Goal: Task Accomplishment & Management: Manage account settings

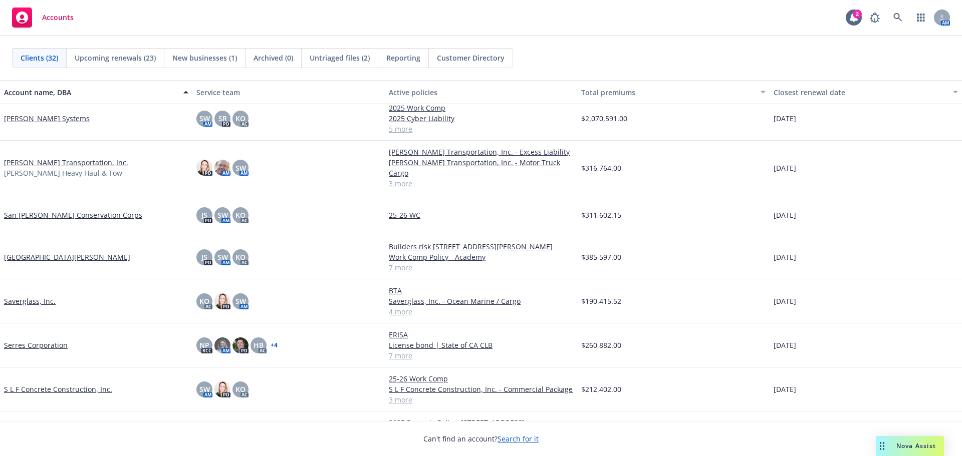
scroll to position [843, 0]
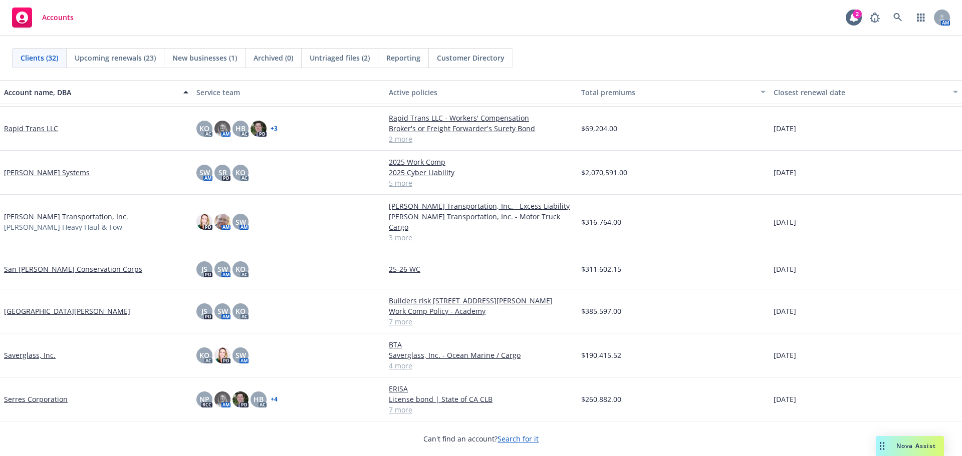
click at [28, 170] on link "[PERSON_NAME] Systems" at bounding box center [47, 172] width 86 height 11
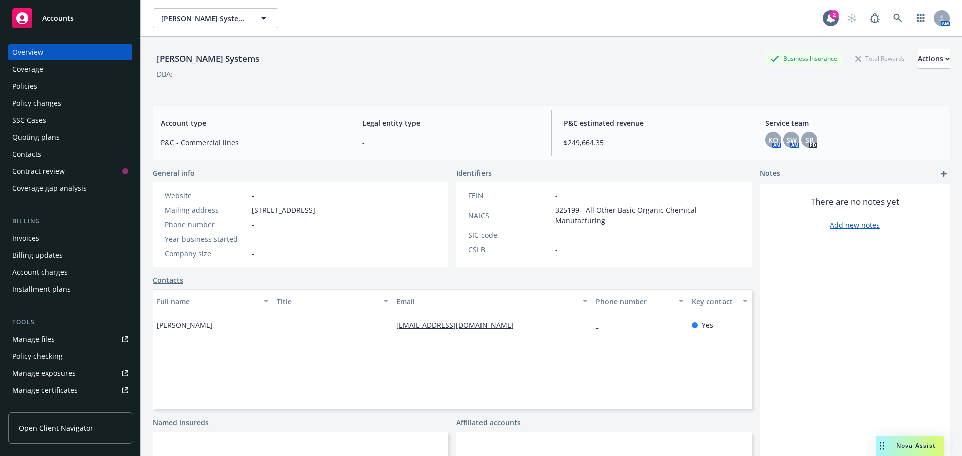
click at [55, 87] on div "Policies" at bounding box center [70, 86] width 116 height 16
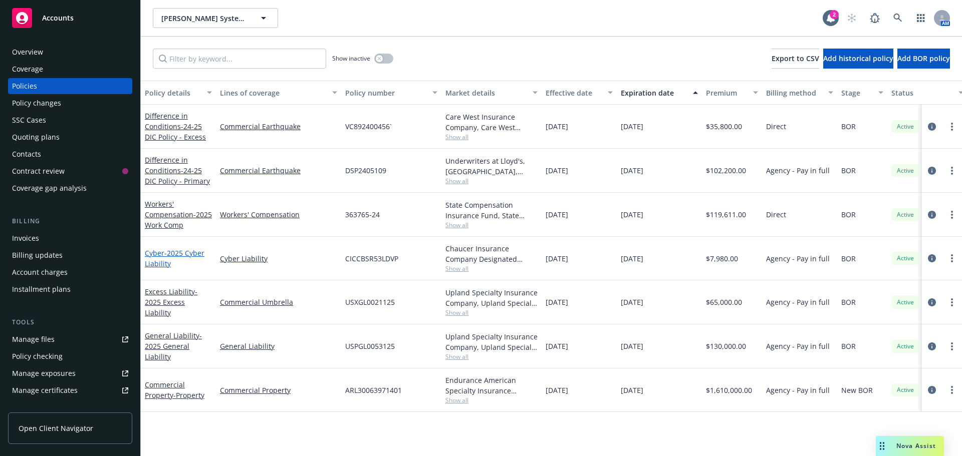
click at [174, 252] on span "- 2025 Cyber Liability" at bounding box center [175, 258] width 60 height 20
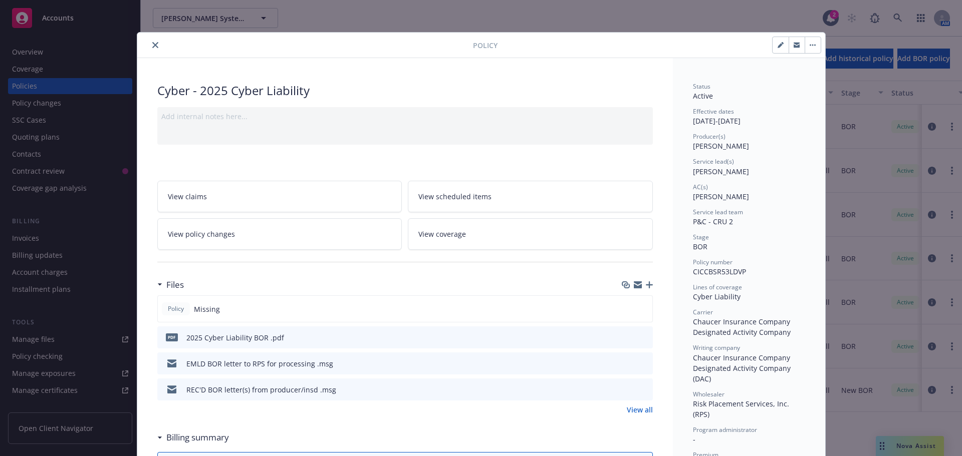
click at [648, 285] on icon "button" at bounding box center [649, 285] width 7 height 7
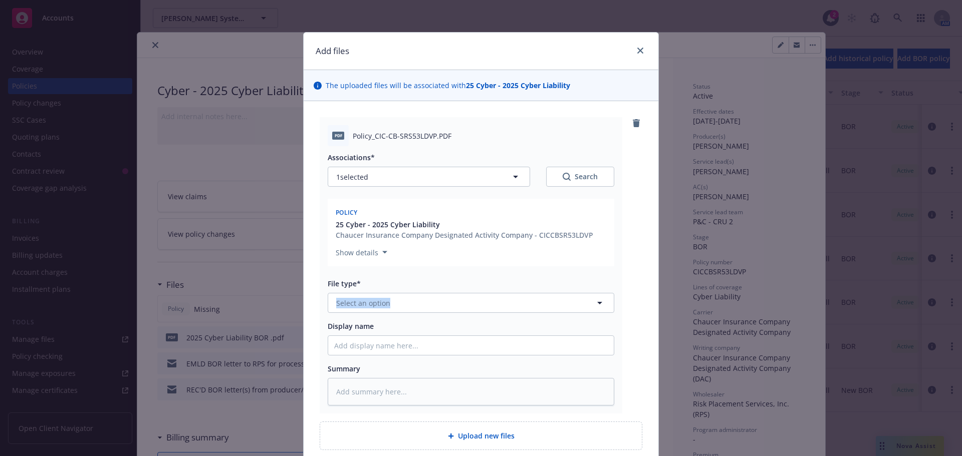
click at [393, 292] on div "File type* Select an option" at bounding box center [471, 296] width 287 height 35
click at [397, 301] on button "Select an option" at bounding box center [471, 303] width 287 height 20
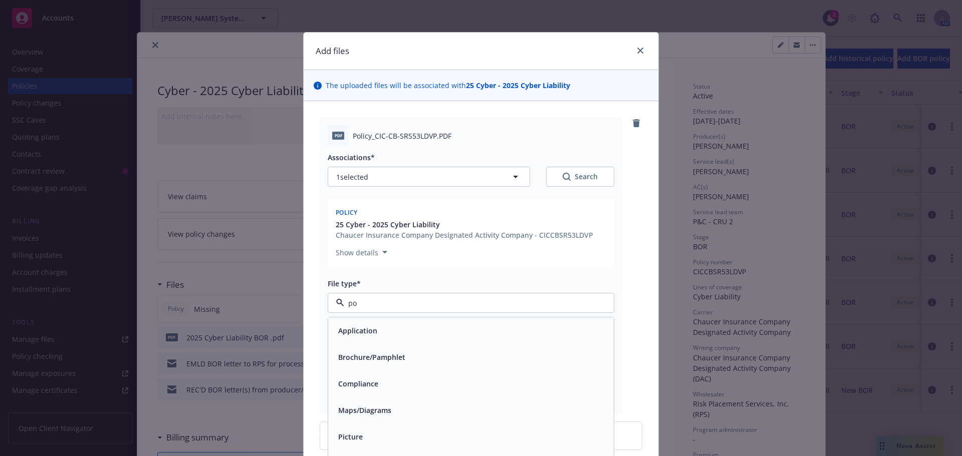
type input "pol"
click at [356, 343] on div "Policy" at bounding box center [471, 331] width 286 height 27
click at [350, 352] on input "Display name" at bounding box center [471, 345] width 286 height 19
type textarea "x"
type input "2"
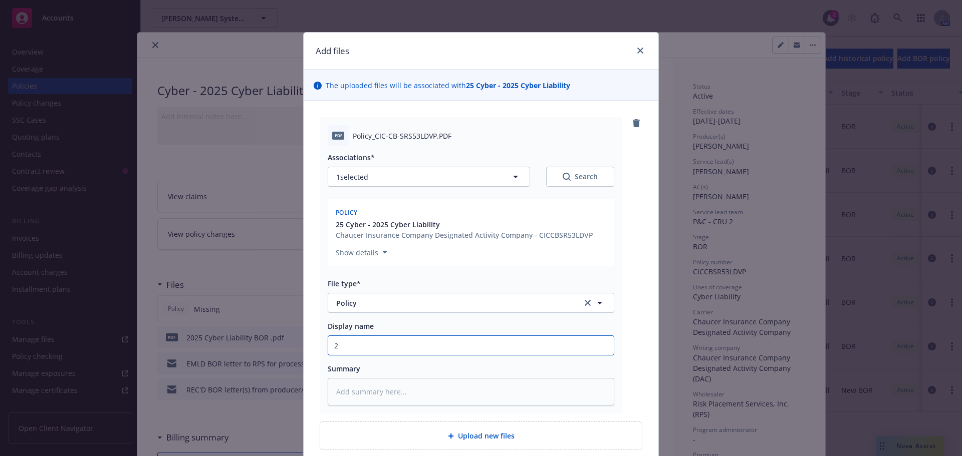
type textarea "x"
type input "25"
type textarea "x"
type input "25-"
type textarea "x"
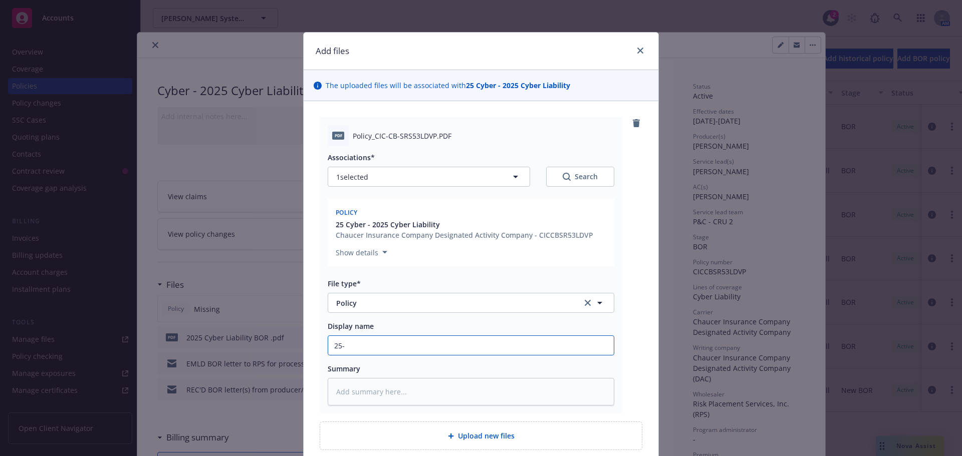
type input "25-2"
type textarea "x"
type input "25-26"
type textarea "x"
type input "25-26"
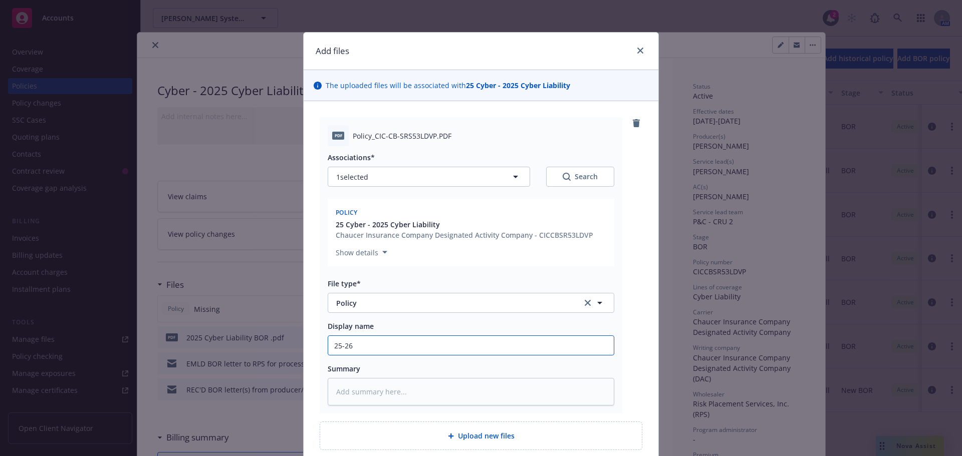
type textarea "x"
type input "25-26 Cyu"
type textarea "x"
type input "25-26 Cyub"
type textarea "x"
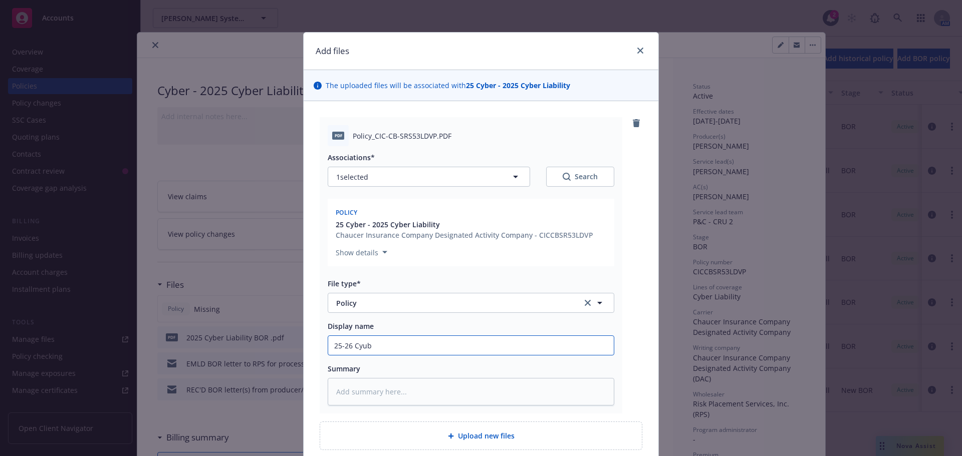
type input "25-26 Cyu"
type textarea "x"
type input "25-26 Cy"
type textarea "x"
type input "25-26 Cyb"
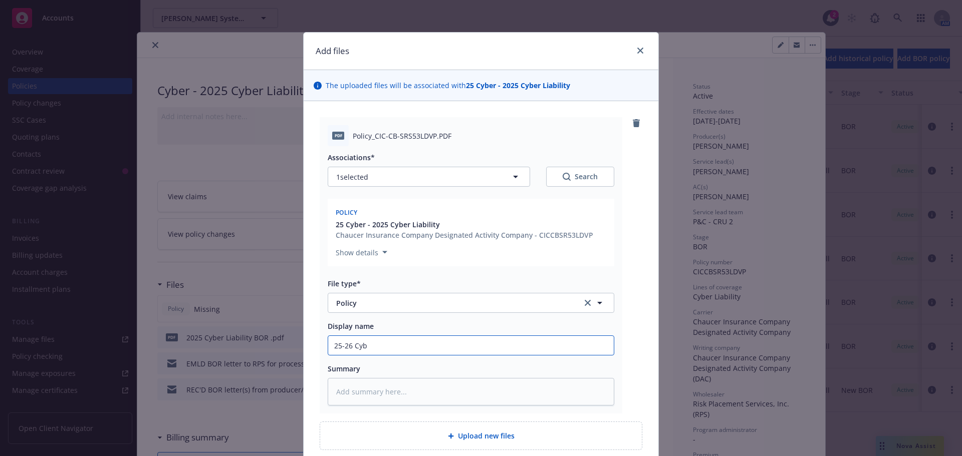
type textarea "x"
type input "25-26 Cybe"
type textarea "x"
type input "25-26 Cyber"
type textarea "x"
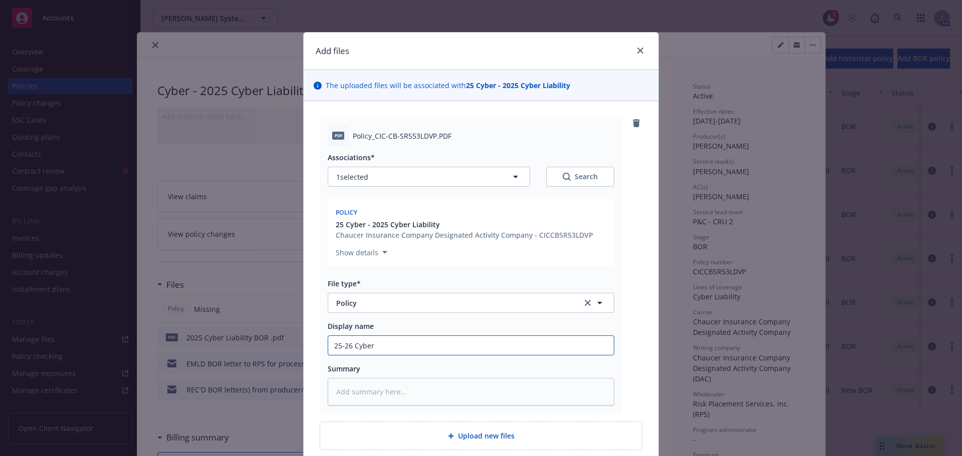
type input "25-26 Cyberl"
type textarea "x"
type input "25-26 Cyberl"
type textarea "x"
type input "25-26 Cyberl"
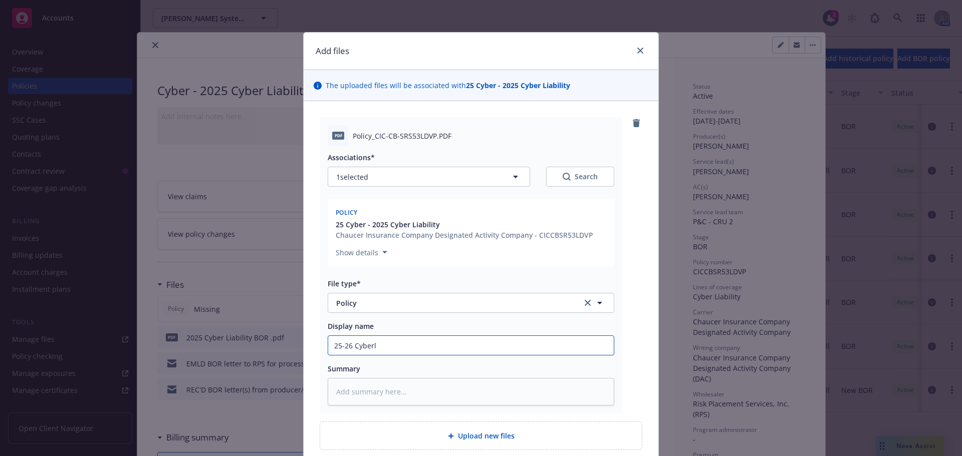
type textarea "x"
type input "25-26 Cyber"
type textarea "x"
type input "25-26 Cyber"
type textarea "x"
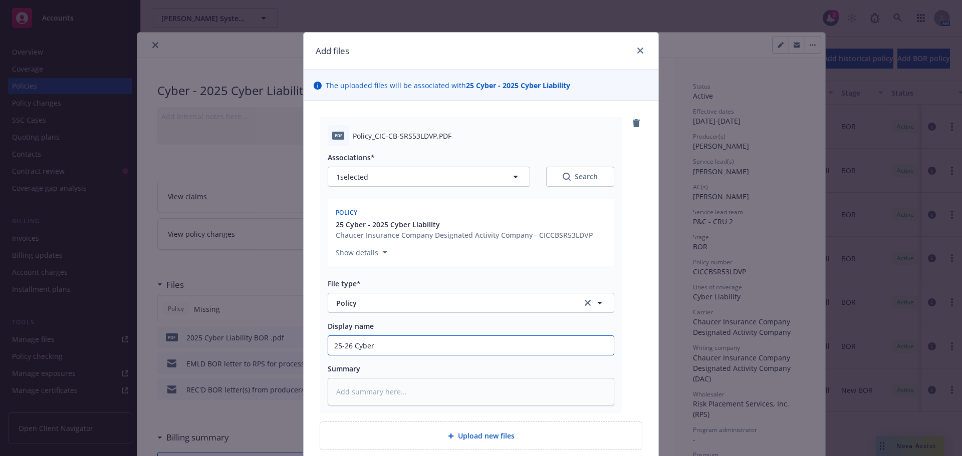
type input "25-26 Cyber L"
type textarea "x"
type input "25-26 Cyber Li"
type textarea "x"
type input "25-26 Cyber Lia"
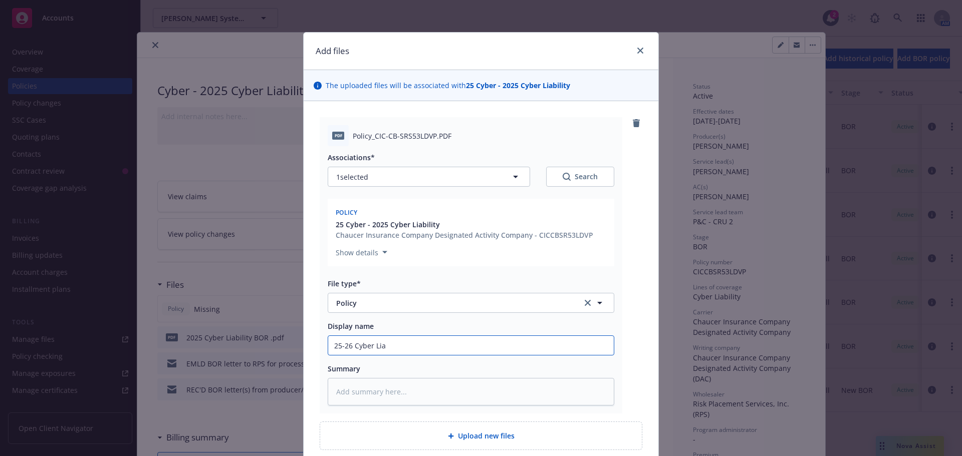
type textarea "x"
type input "25-26 Cyber Liab"
type textarea "x"
type input "25-26 Cyber Liabi"
type textarea "x"
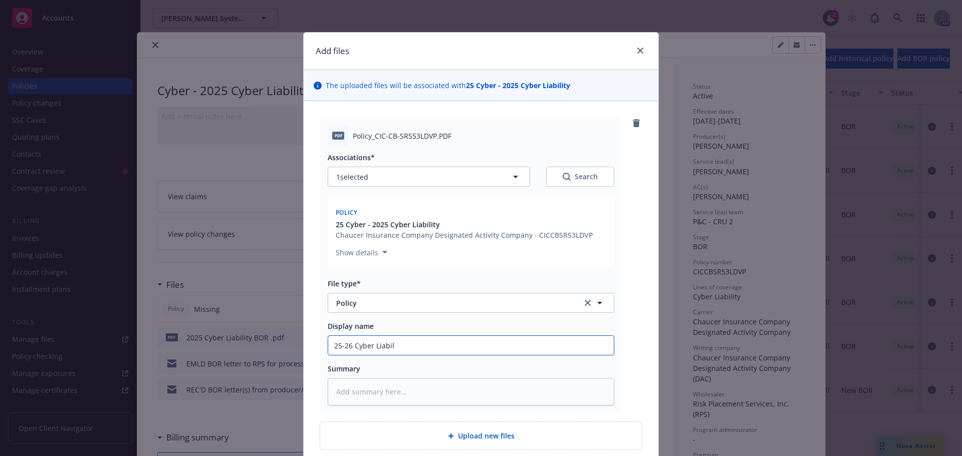
type input "25-26 Cyber Liabili"
type textarea "x"
type input "25-26 Cyber Liabilit"
type textarea "x"
type input "25-26 Cyber Liability"
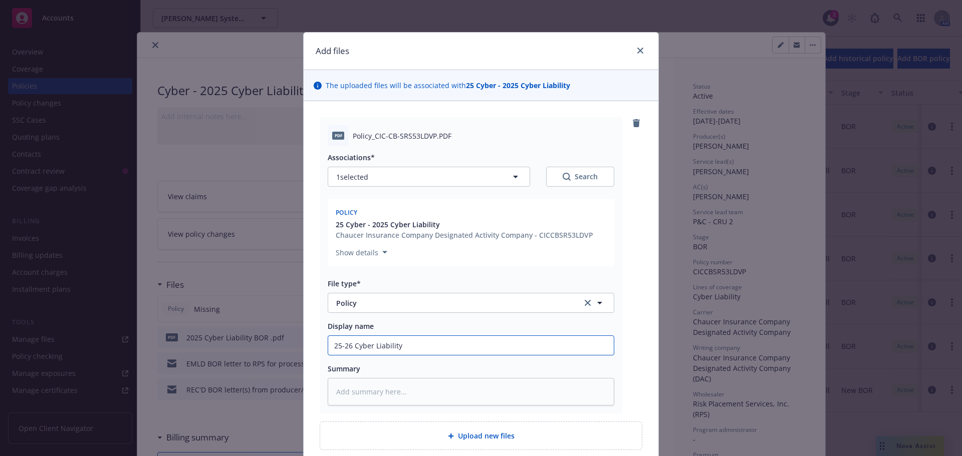
type textarea "x"
type input "25-26 Cyber Liability"
type textarea "x"
type input "25-26 Cyber Liability P"
type textarea "x"
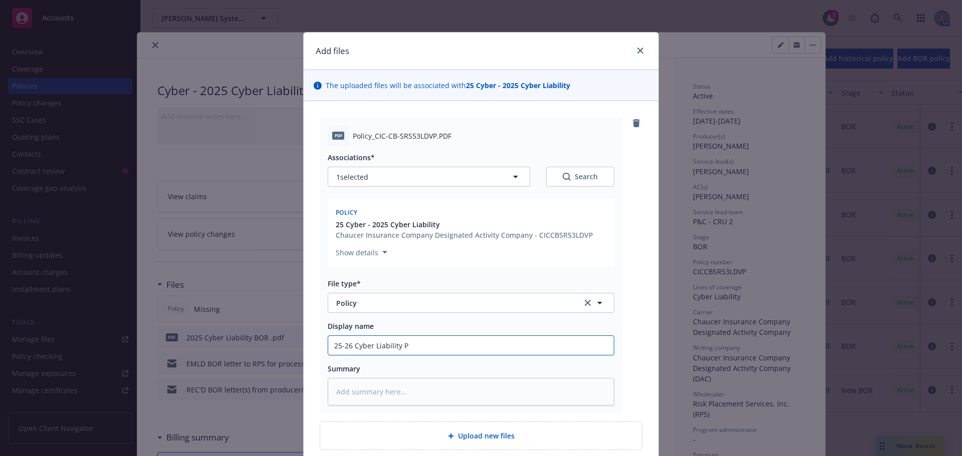
type input "25-26 Cyber Liability Po"
type textarea "x"
type input "25-26 Cyber Liability Poli"
type textarea "x"
type input "25-26 Cyber Liability Polic"
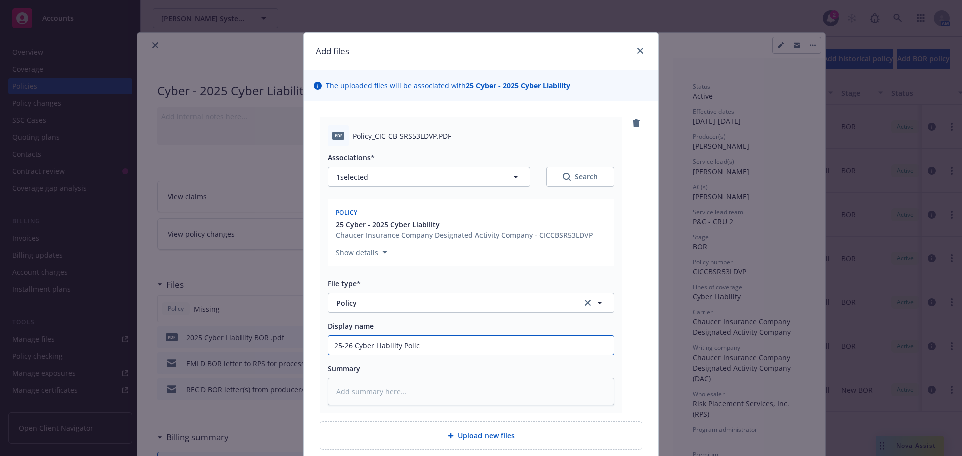
type textarea "x"
type input "25-26 Cyber Liability Policy"
type textarea "x"
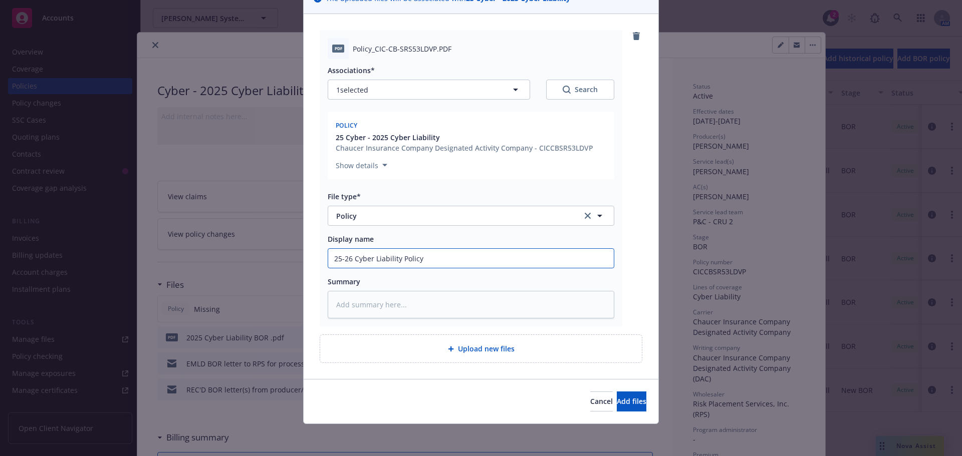
type input "25-26 Cyber Liability Policy"
type textarea "x"
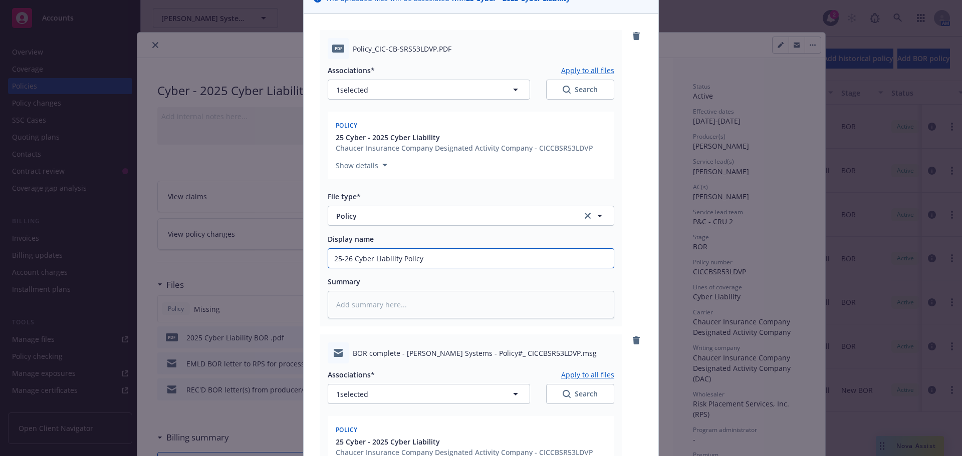
scroll to position [338, 0]
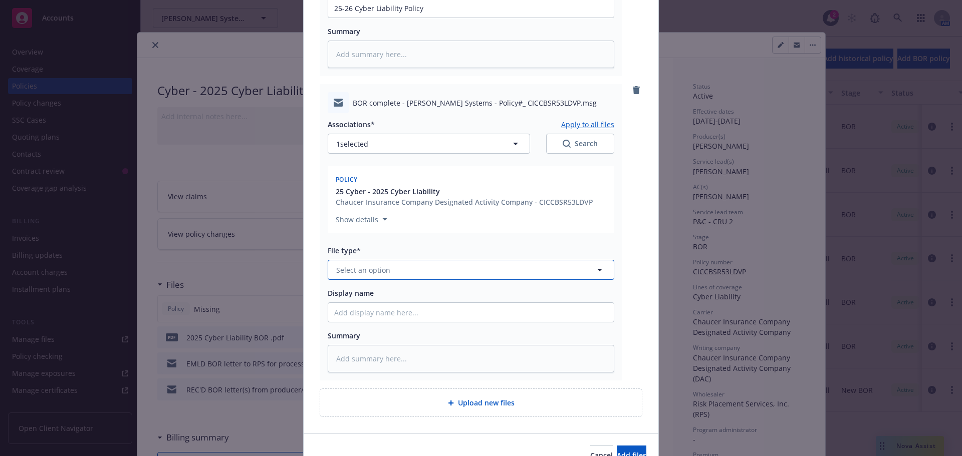
click at [366, 279] on button "Select an option" at bounding box center [471, 270] width 287 height 20
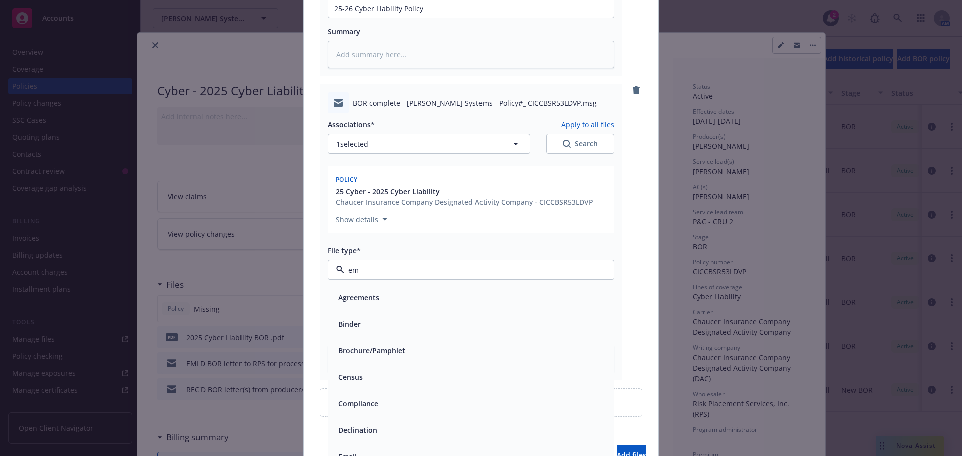
type input "ema"
click at [361, 303] on div "Email" at bounding box center [471, 298] width 274 height 15
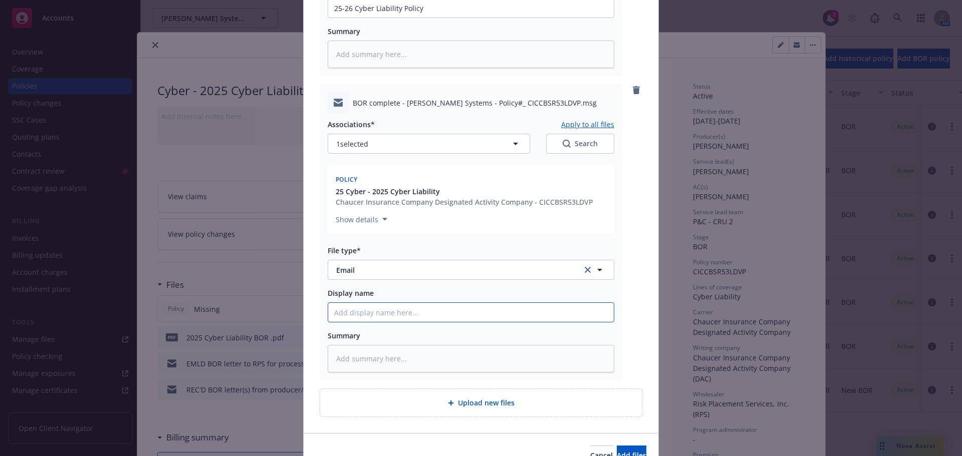
click at [353, 316] on input "Display name" at bounding box center [471, 312] width 286 height 19
type textarea "x"
type input "R"
type textarea "x"
type input "Re"
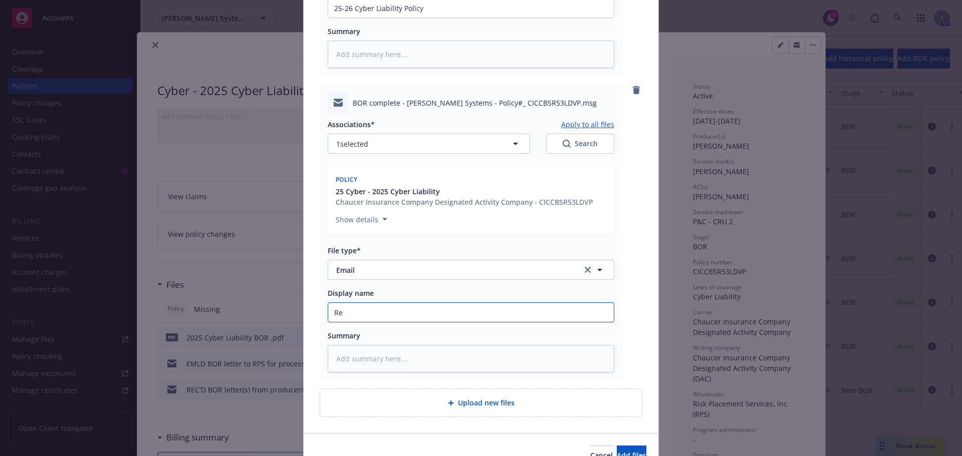
type textarea "x"
type input "Rec"
type textarea "x"
type input "Rec;"
type textarea "x"
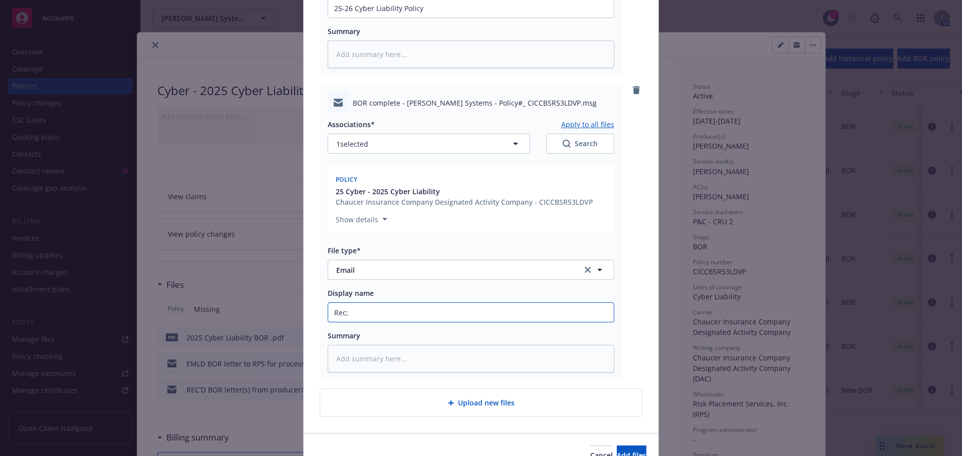
type input "Rec;d"
type textarea "x"
type input "Rec;"
type textarea "x"
type input "Rec"
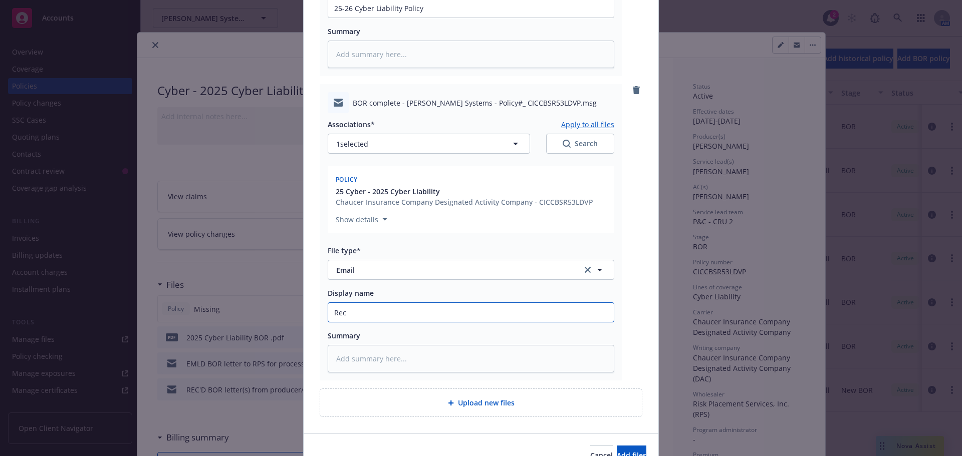
type textarea "x"
type input "Rec'"
type textarea "x"
type input "Rec'd"
type textarea "x"
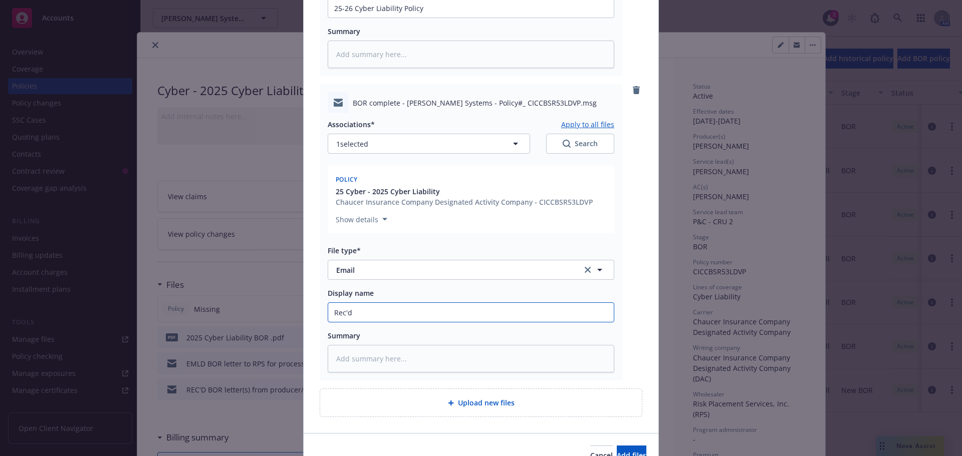
type input "Rec'd"
type textarea "x"
type input "Rec'd B"
type textarea "x"
type input "Rec'd BO"
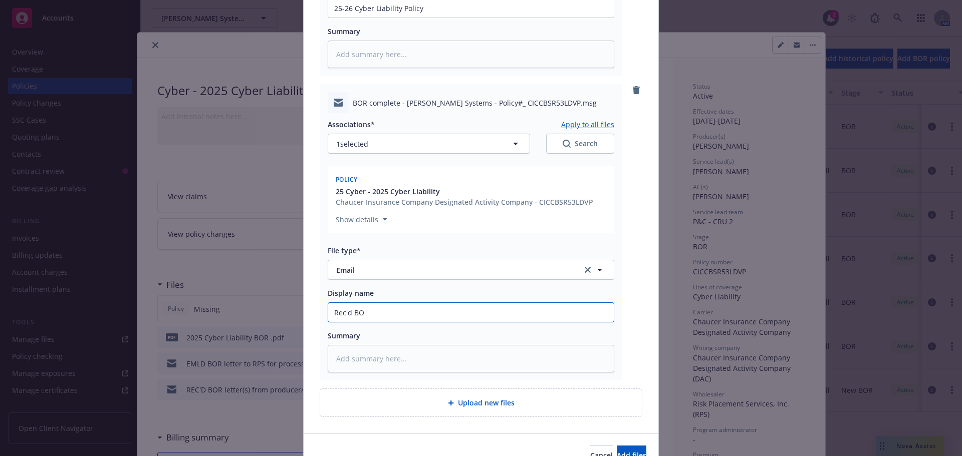
type textarea "x"
type input "Rec'd BOR"
type textarea "x"
type input "Rec'd BOR'"
type textarea "x"
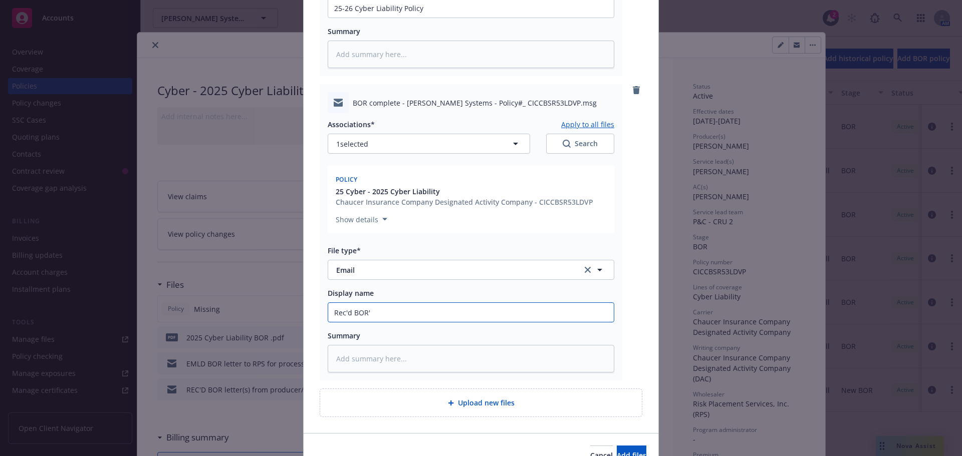
type input "Rec'd BOR'd"
type textarea "x"
type input "Rec'd BOR'd"
type textarea "x"
type input "Rec'd BOR'd p"
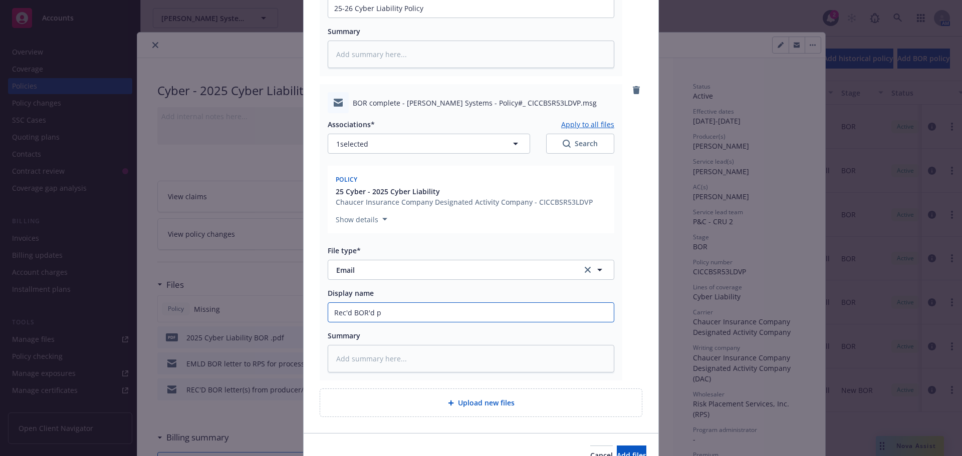
type textarea "x"
type input "Rec'd BOR'd po"
type textarea "x"
type input "Rec'd BOR'd pol"
type textarea "x"
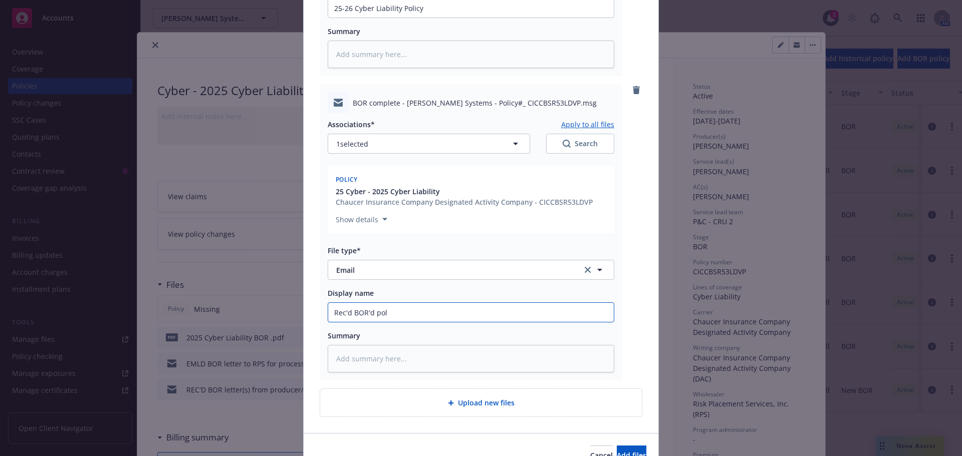
type input "Rec'd BOR'd pol"
type textarea "x"
type input "Rec'd BOR'd pol f"
type textarea "x"
type input "Rec'd BOR'd pol fr"
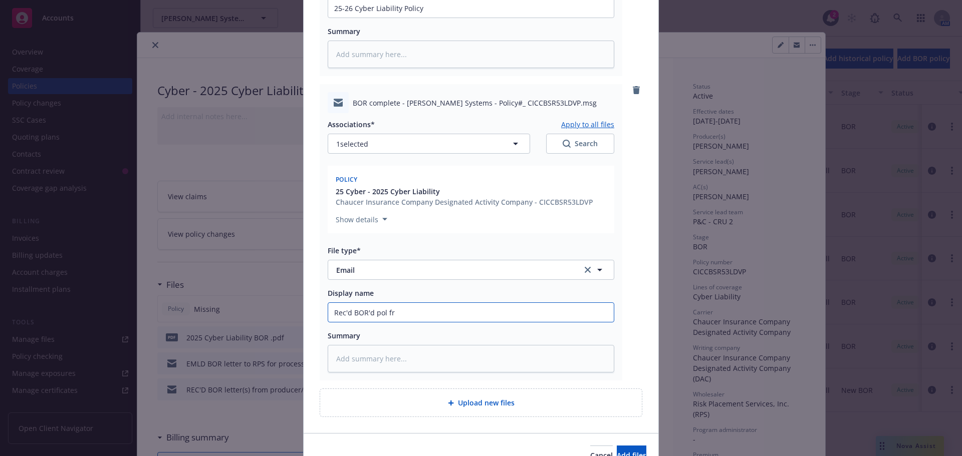
type textarea "x"
type input "Rec'd BOR'd pol fro"
type textarea "x"
type input "Rec'd BOR'd pol from"
type textarea "x"
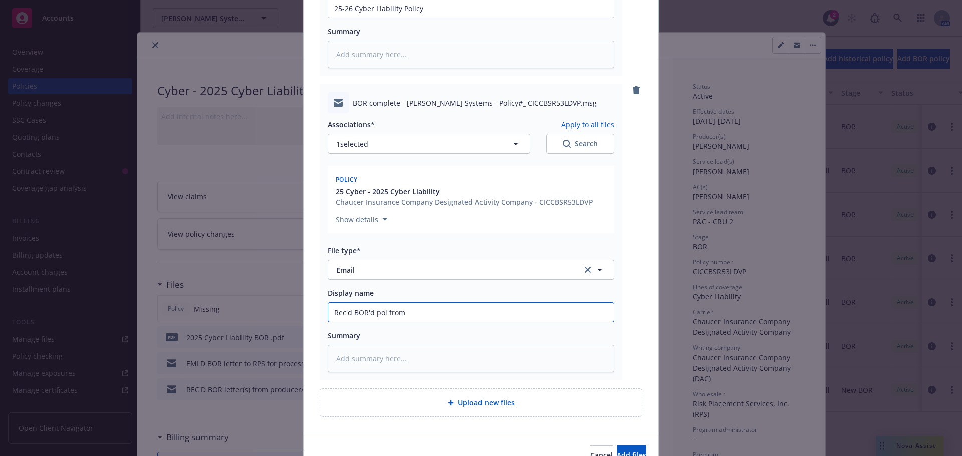
type input "Rec'd BOR'd pol from"
type textarea "x"
type input "Rec'd BOR'd pol from R"
type textarea "x"
type input "Rec'd BOR'd pol from RP"
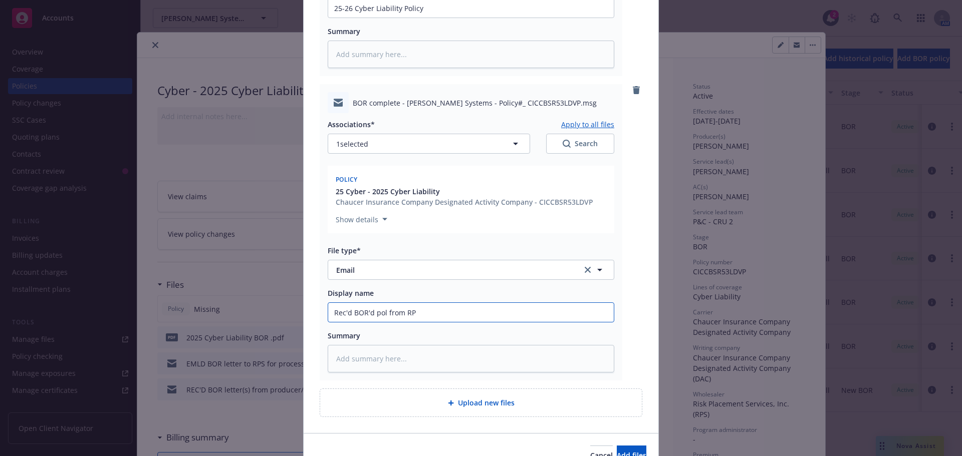
type textarea "x"
type input "Rec'd BOR'd pol from RPS"
type textarea "x"
type input "Rec'd BOR'd pol from RPS"
type textarea "x"
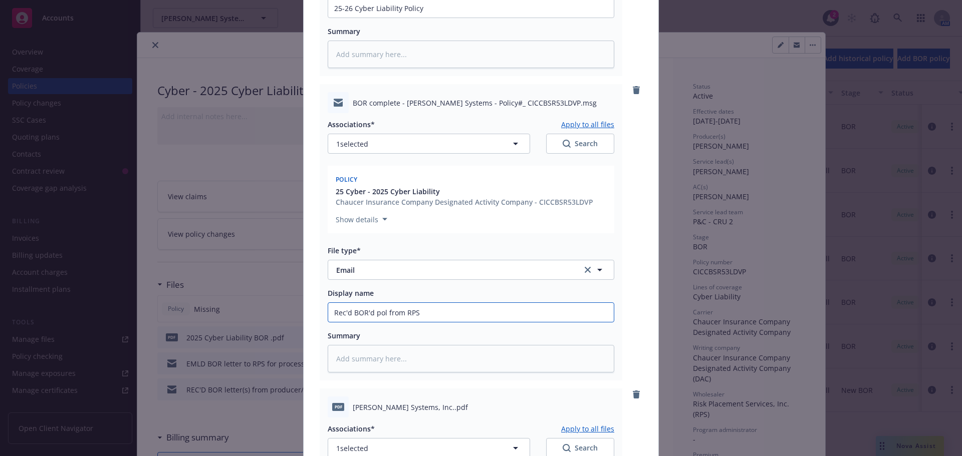
scroll to position [538, 0]
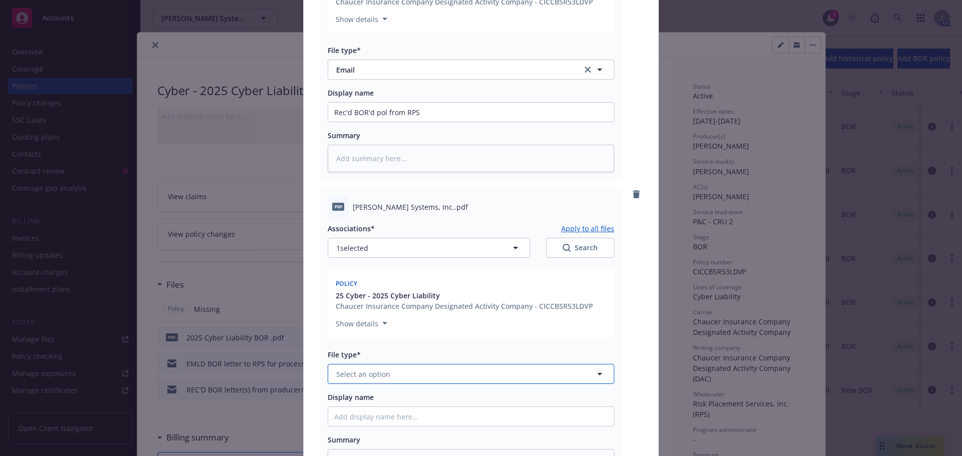
drag, startPoint x: 394, startPoint y: 376, endPoint x: 395, endPoint y: 363, distance: 13.0
click at [394, 374] on button "Select an option" at bounding box center [471, 374] width 287 height 20
type input "los"
click at [412, 403] on div "Loss Runs" at bounding box center [471, 402] width 274 height 15
click at [358, 404] on div "Display name" at bounding box center [471, 409] width 287 height 35
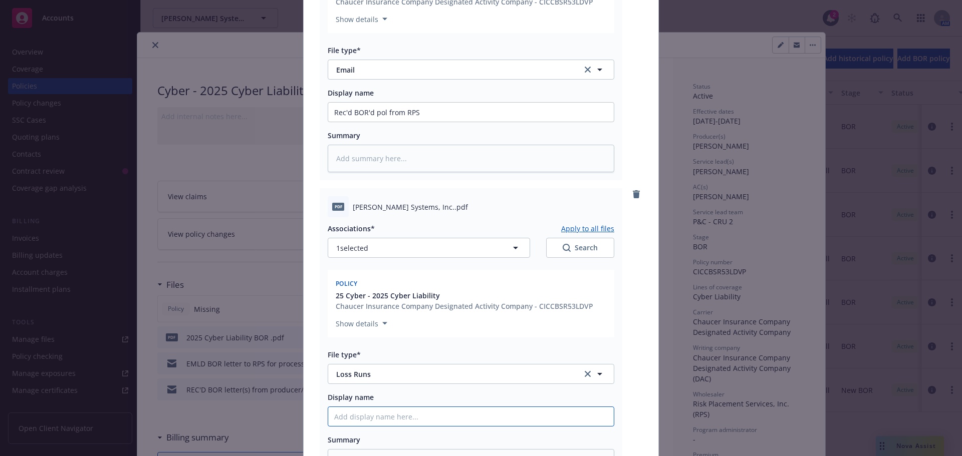
click at [356, 419] on input "Display name" at bounding box center [471, 416] width 286 height 19
type textarea "x"
type input "2"
type textarea "x"
type input "23"
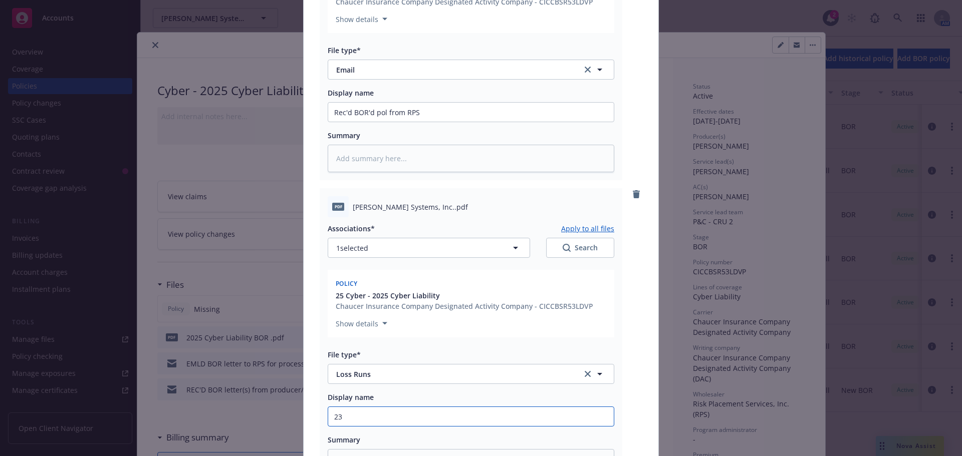
type textarea "x"
type input "23="
type textarea "x"
type input "23=2"
type textarea "x"
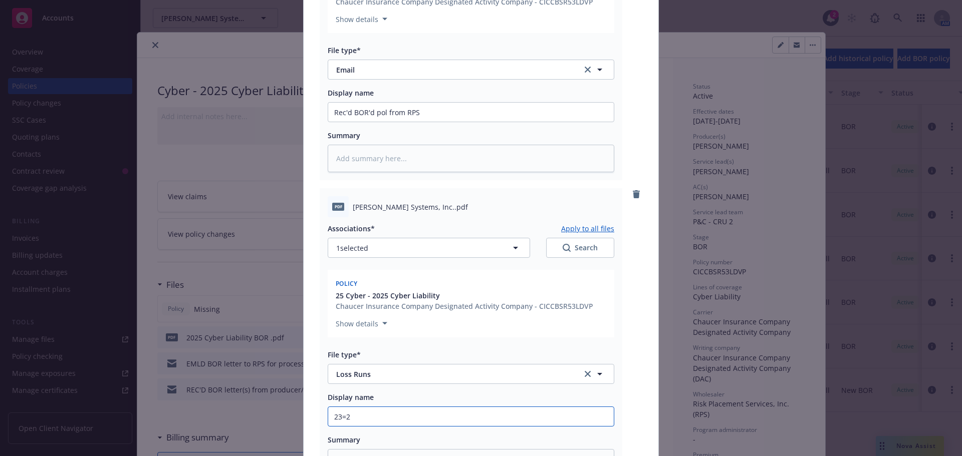
type input "23=26"
type textarea "x"
type input "23=26"
type textarea "x"
type input "23=26 :"
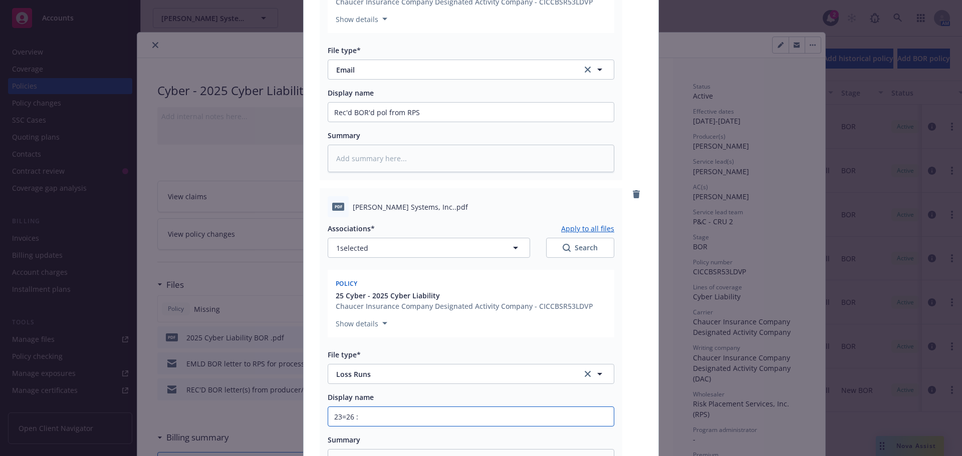
type textarea "x"
type input "23=26"
type textarea "x"
type input "23=26"
type textarea "x"
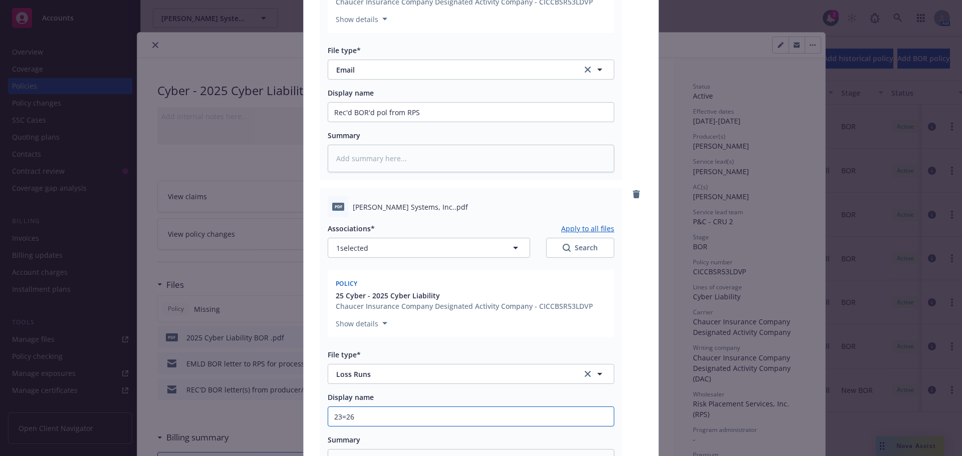
type input "23=2"
type textarea "x"
type input "23="
type textarea "x"
type input "23"
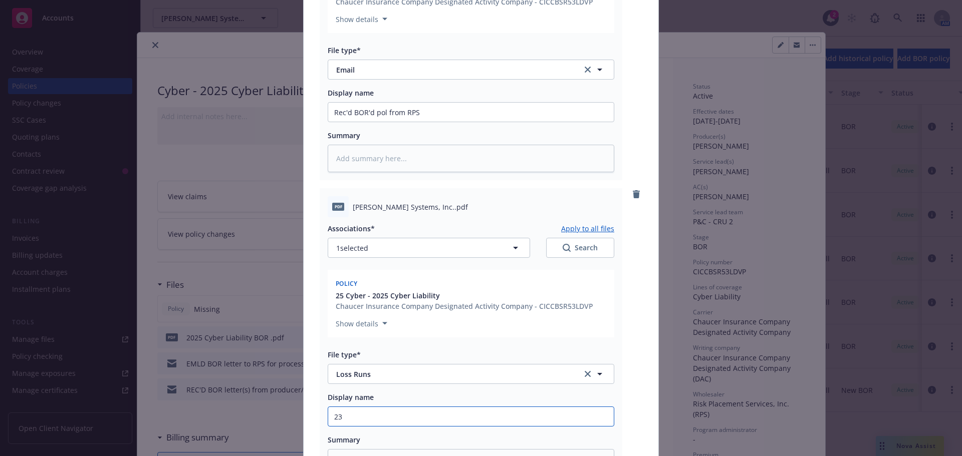
type textarea "x"
type input "23-"
type textarea "x"
type input "23-2"
type textarea "x"
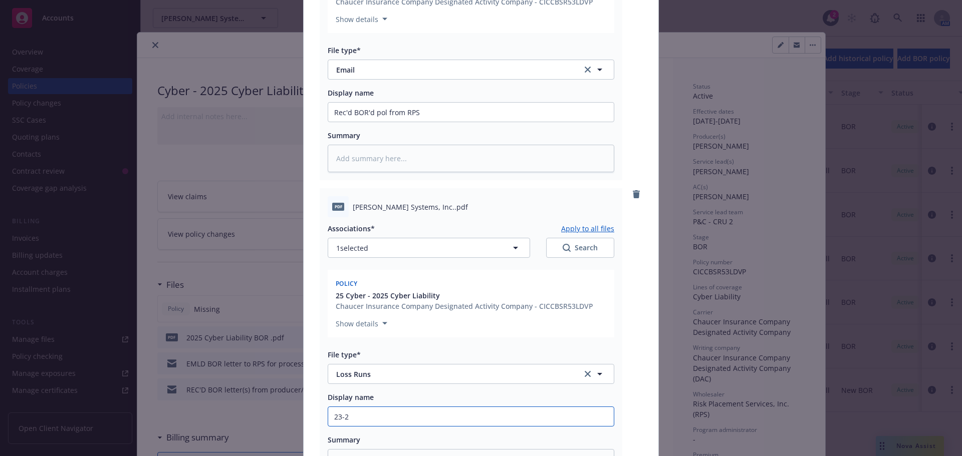
type input "23-26"
type textarea "x"
type input "23-26"
type textarea "x"
type input "23-26 L"
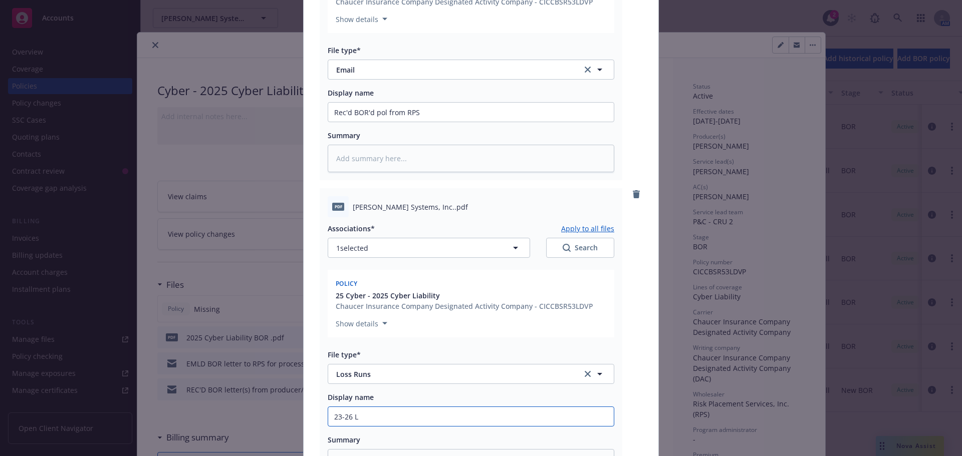
type textarea "x"
type input "23-26 LR"
type textarea "x"
type input "23-26 LRN"
type textarea "x"
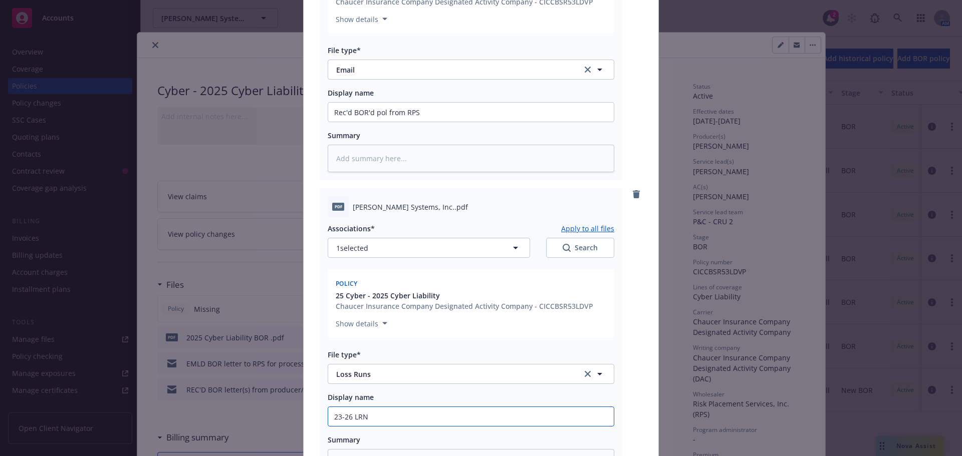
type input "23-26 LRNS"
type textarea "x"
type input "23-26 LRNS"
type textarea "x"
type input "23-26 LRNS -"
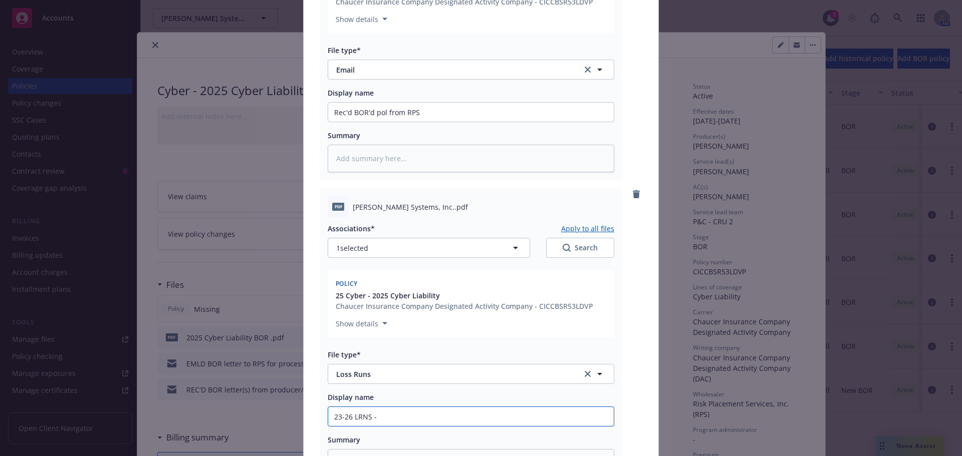
type textarea "x"
type input "23-26 LRNS -"
type textarea "x"
type input "23-26 LRNS - C"
type textarea "x"
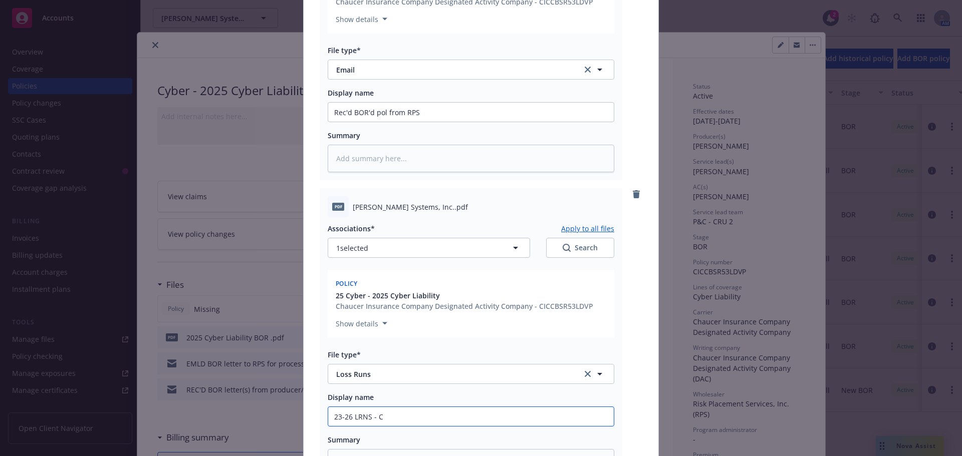
type input "23-26 LRNS - Cy"
type textarea "x"
type input "23-26 LRNS - Cyn"
type textarea "x"
type input "23-26 LRNS - Cyne"
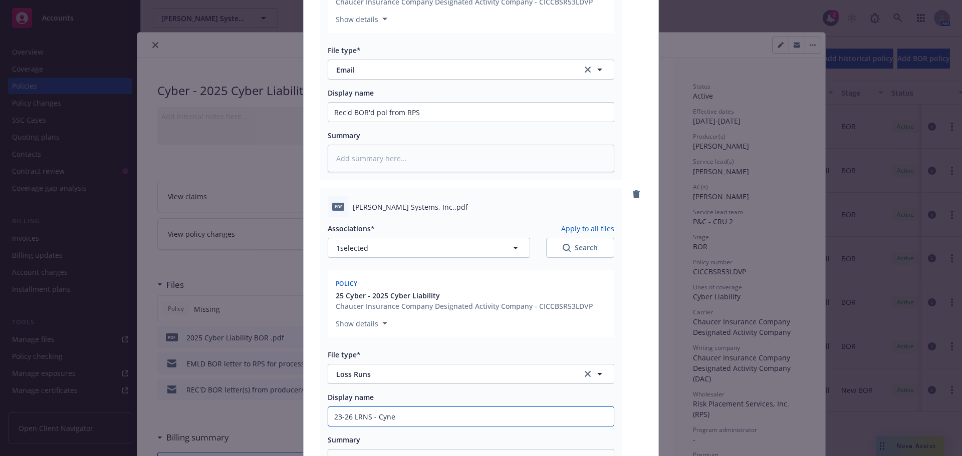
type textarea "x"
type input "23-26 LRNS - Cyner"
type textarea "x"
type input "23-26 LRNS - Cyner"
type textarea "x"
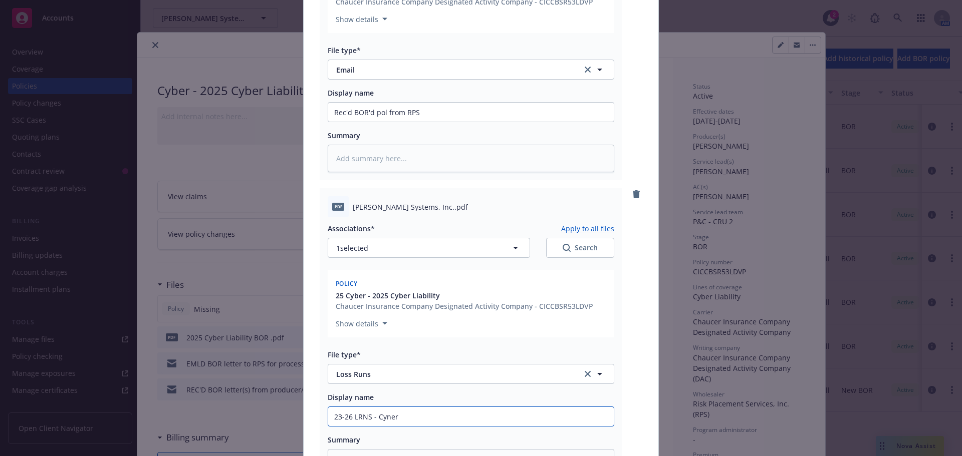
type input "23-26 LRNS - Cyner"
type textarea "x"
type input "23-26 LRNS - Cyne"
type textarea "x"
type input "23-26 LRNS - Cyn"
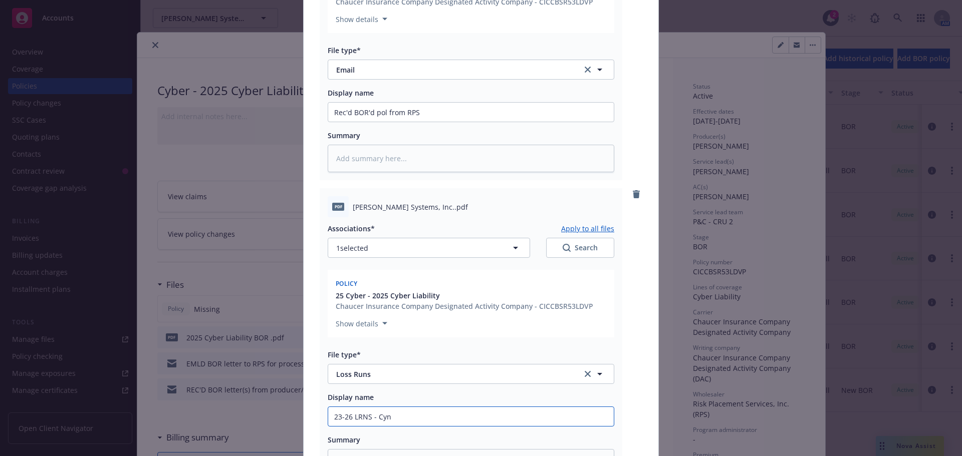
type textarea "x"
type input "23-26 LRNS - Cy"
type textarea "x"
type input "23-26 LRNS - Cyb"
type textarea "x"
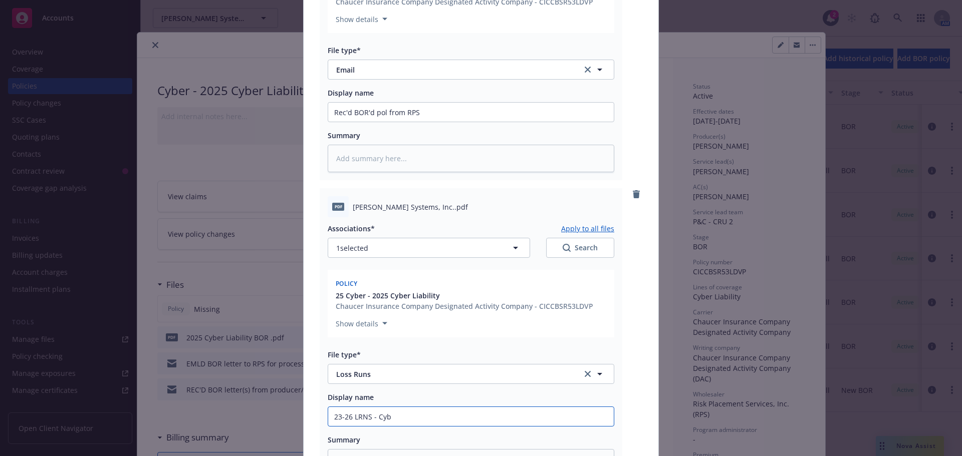
type input "23-26 LRNS - Cybe"
type textarea "x"
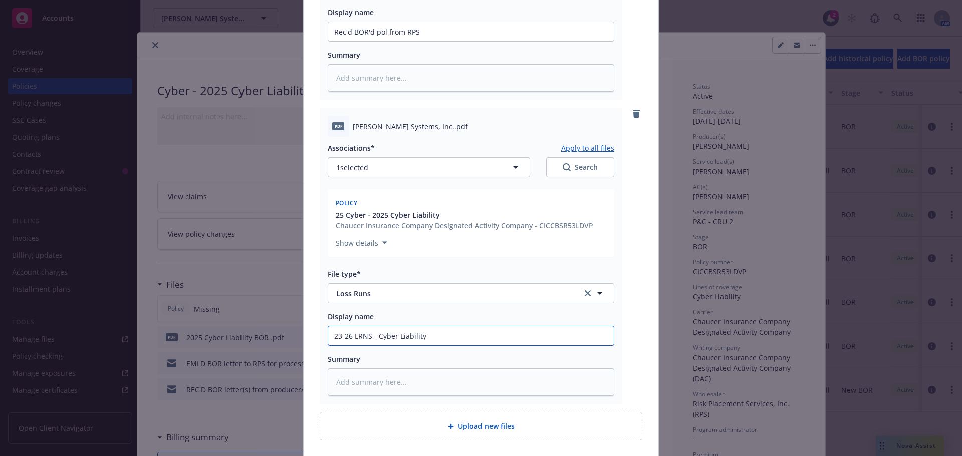
scroll to position [696, 0]
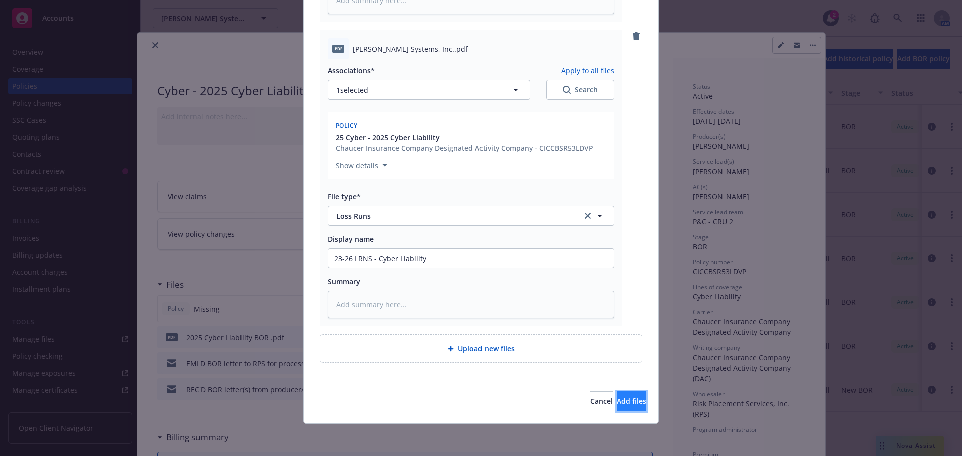
click at [623, 405] on span "Add files" at bounding box center [632, 402] width 30 height 10
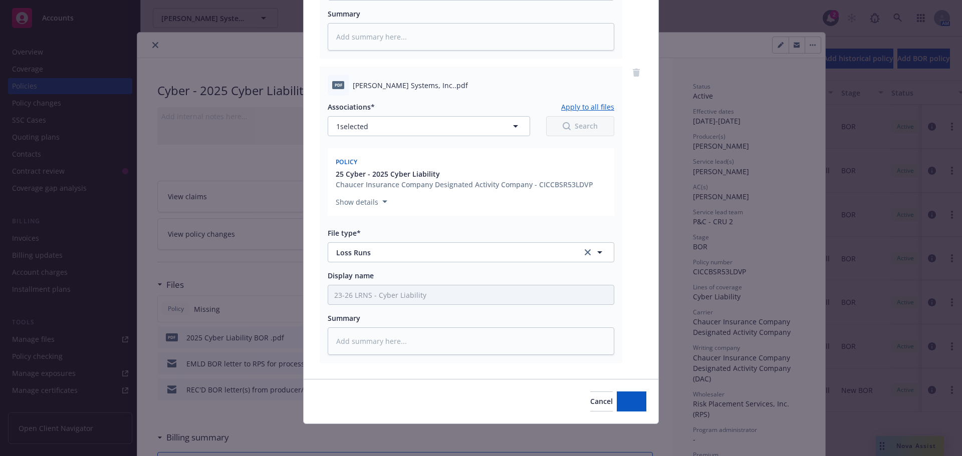
scroll to position [660, 0]
